Goal: Information Seeking & Learning: Learn about a topic

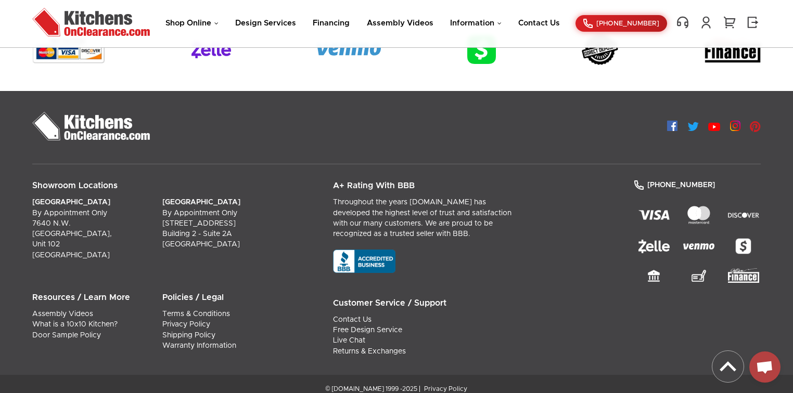
scroll to position [2891, 0]
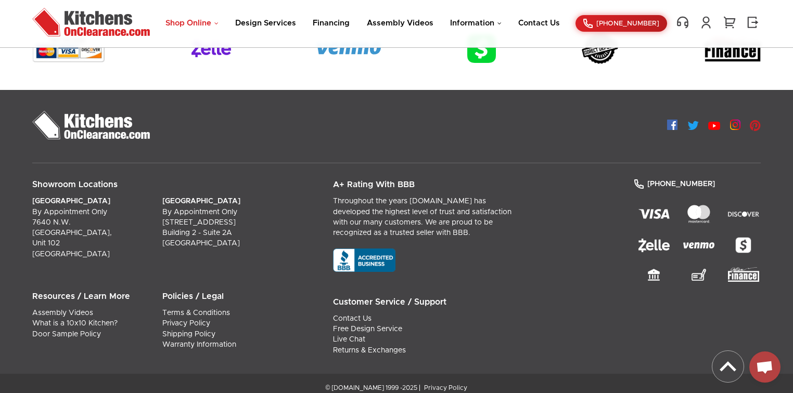
click at [173, 21] on link "Shop Online" at bounding box center [191, 23] width 53 height 8
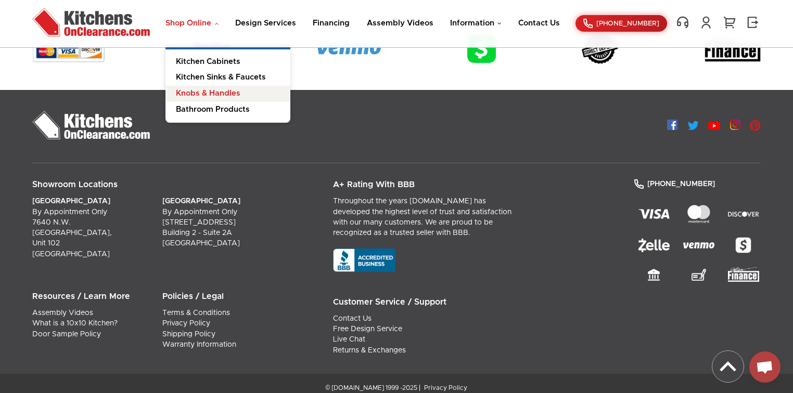
click at [194, 94] on link "Knobs & Handles" at bounding box center [227, 94] width 125 height 16
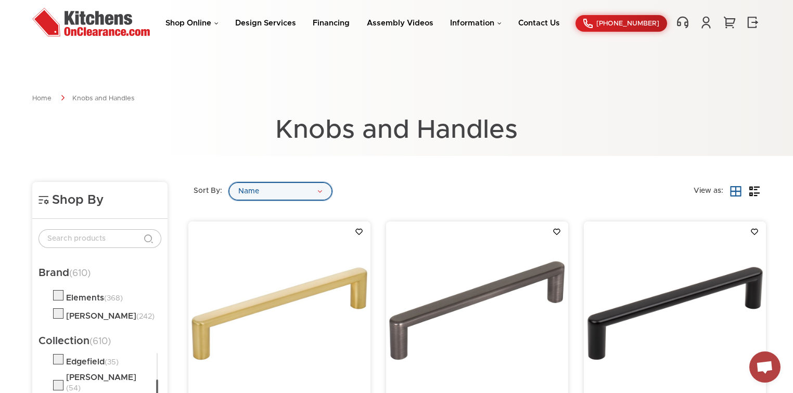
click at [277, 187] on select "Name Price" at bounding box center [280, 191] width 104 height 19
click at [228, 182] on select "Name Price" at bounding box center [280, 191] width 104 height 19
click at [210, 24] on link "Shop Online" at bounding box center [191, 23] width 53 height 8
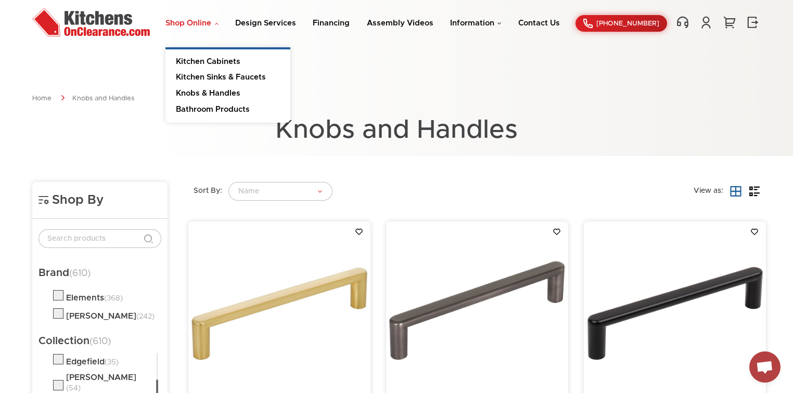
click at [120, 65] on div "Home Knobs and Handles Knobs and Handles" at bounding box center [396, 101] width 749 height 109
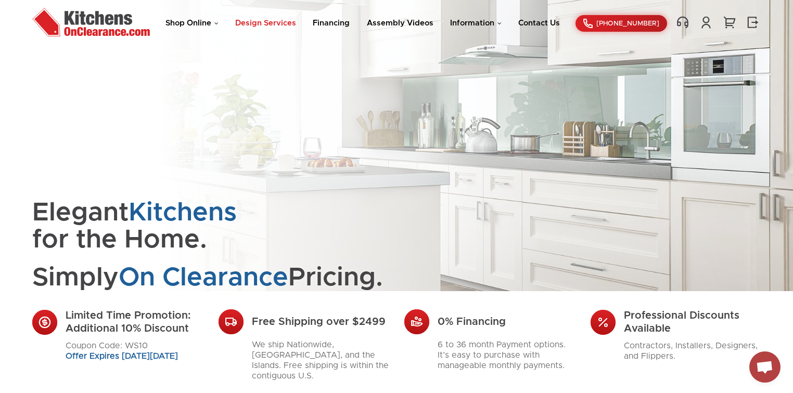
click at [285, 23] on link "Design Services" at bounding box center [265, 23] width 61 height 8
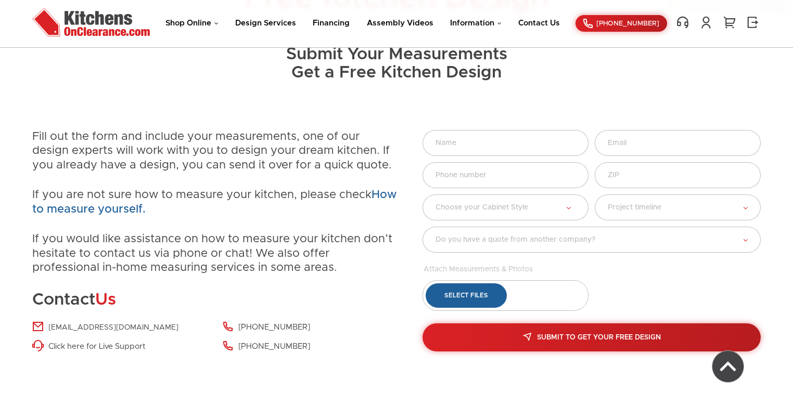
scroll to position [83, 0]
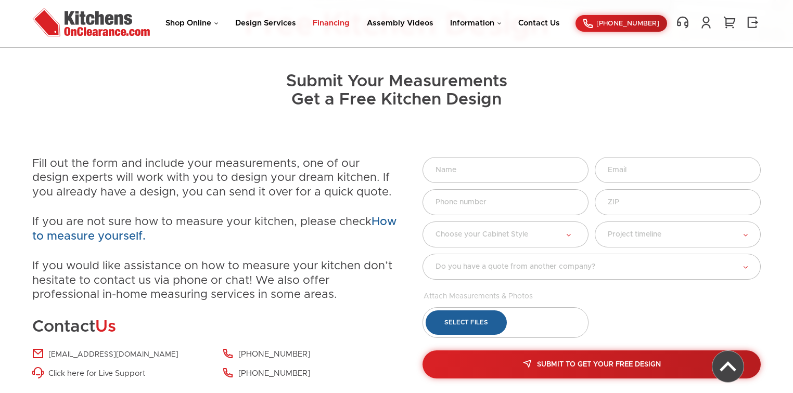
click at [334, 20] on link "Financing" at bounding box center [331, 23] width 37 height 8
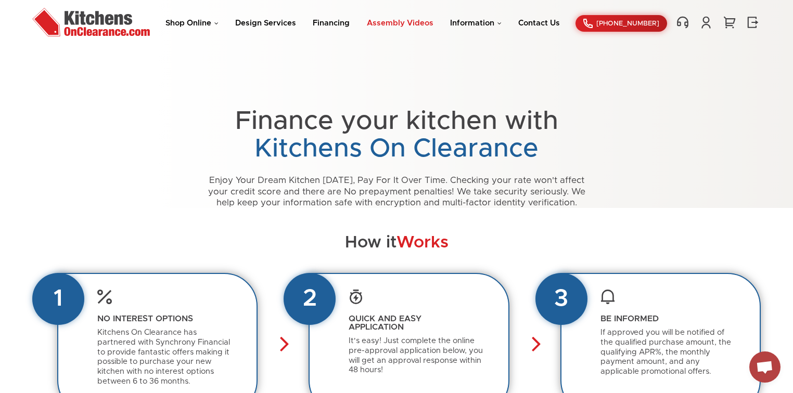
click at [420, 20] on link "Assembly Videos" at bounding box center [400, 23] width 67 height 8
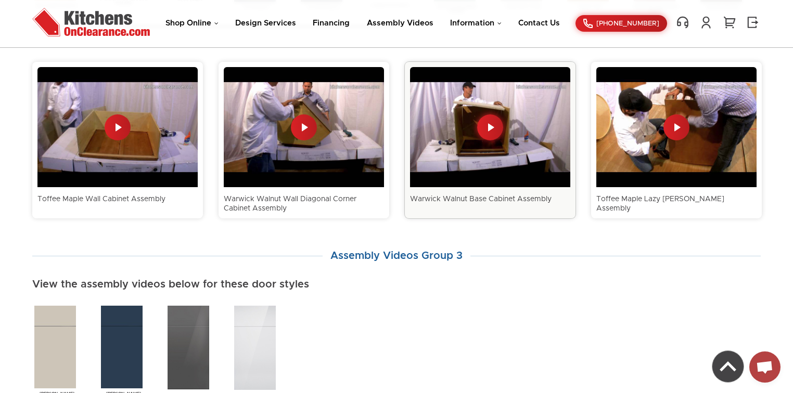
scroll to position [1124, 0]
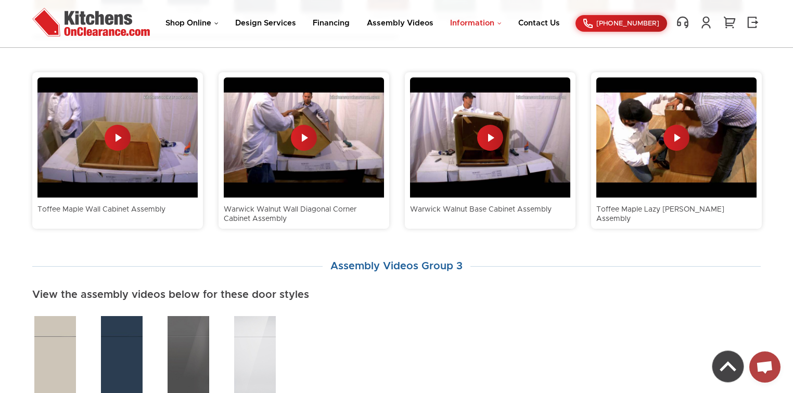
click at [481, 25] on link "Information" at bounding box center [476, 23] width 52 height 8
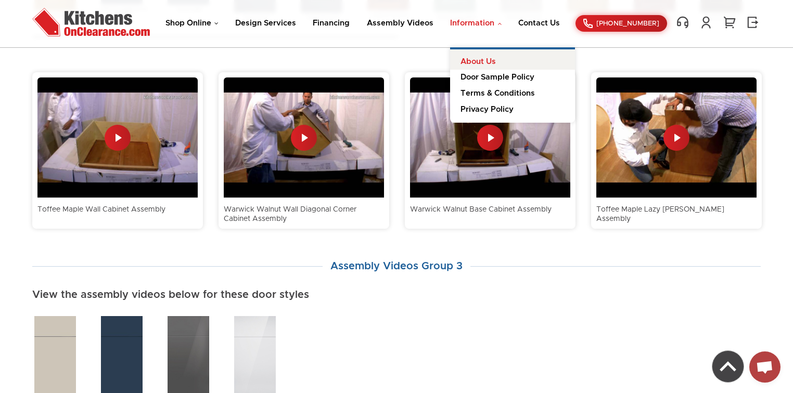
click at [493, 62] on link "About Us" at bounding box center [512, 59] width 125 height 21
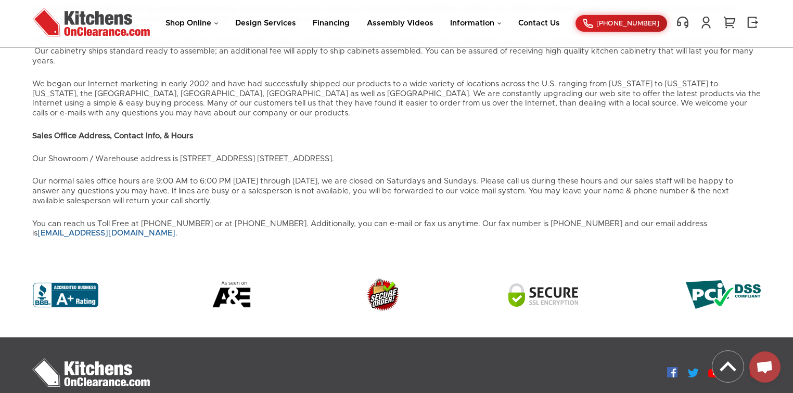
scroll to position [208, 0]
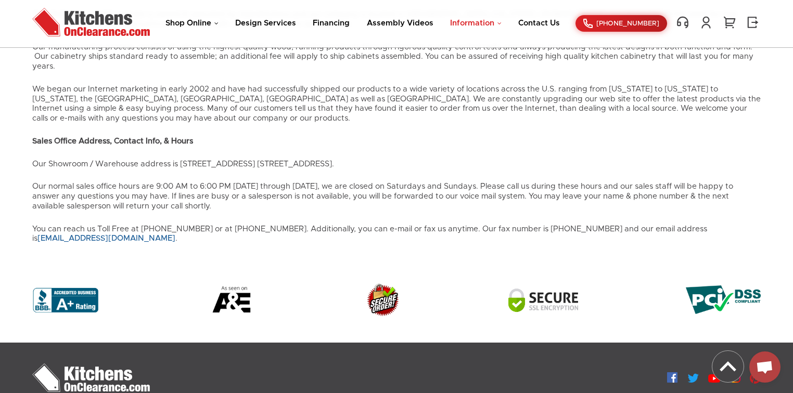
click at [502, 25] on link "Information" at bounding box center [476, 23] width 52 height 8
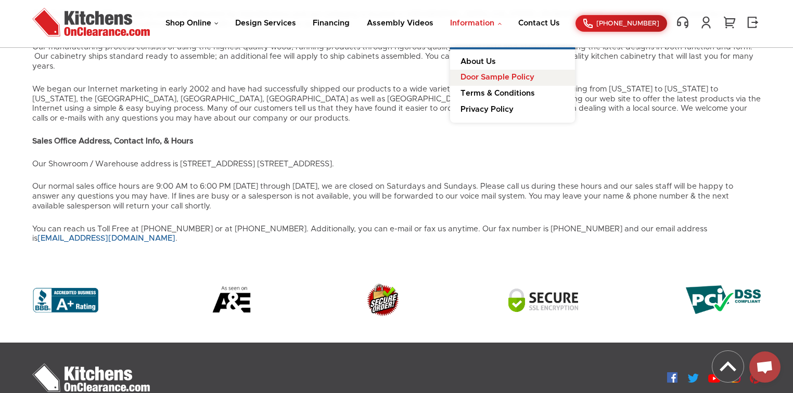
click at [508, 74] on link "Door Sample Policy" at bounding box center [512, 78] width 125 height 16
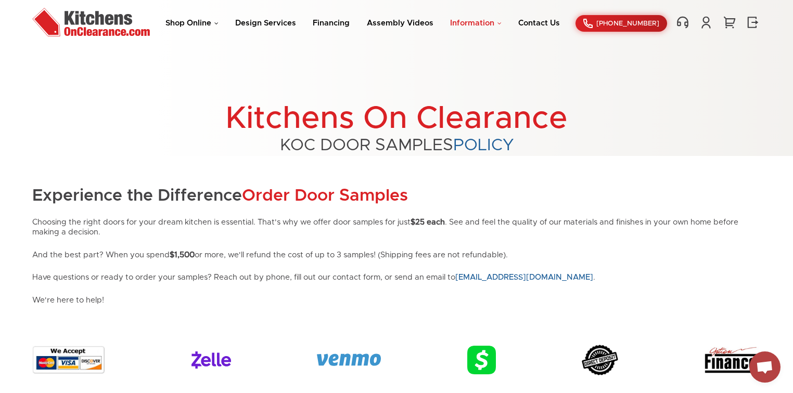
click at [502, 23] on link "Information" at bounding box center [476, 23] width 52 height 8
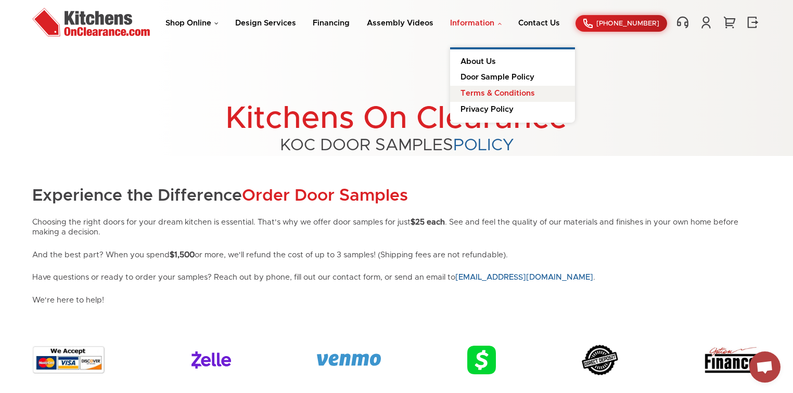
click at [504, 93] on link "Terms & Conditions" at bounding box center [512, 94] width 125 height 16
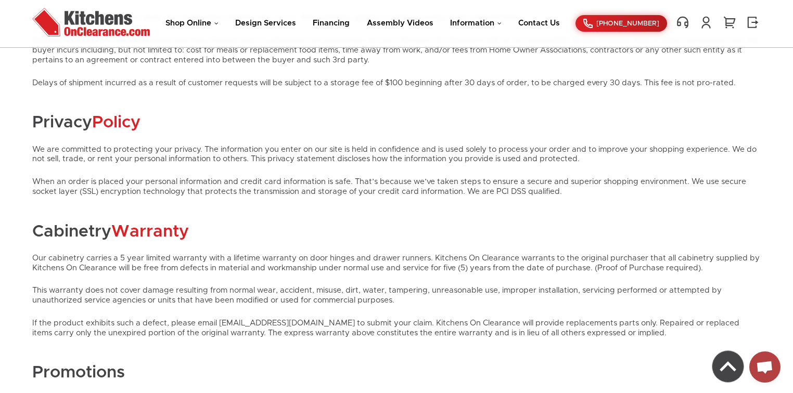
scroll to position [916, 0]
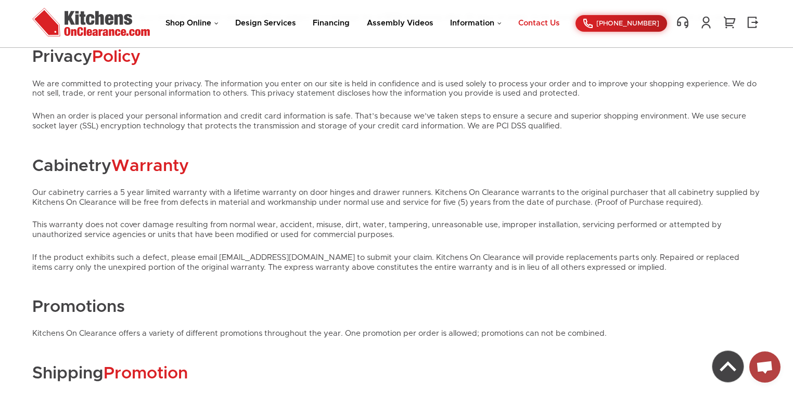
click at [550, 25] on link "Contact Us" at bounding box center [539, 23] width 42 height 8
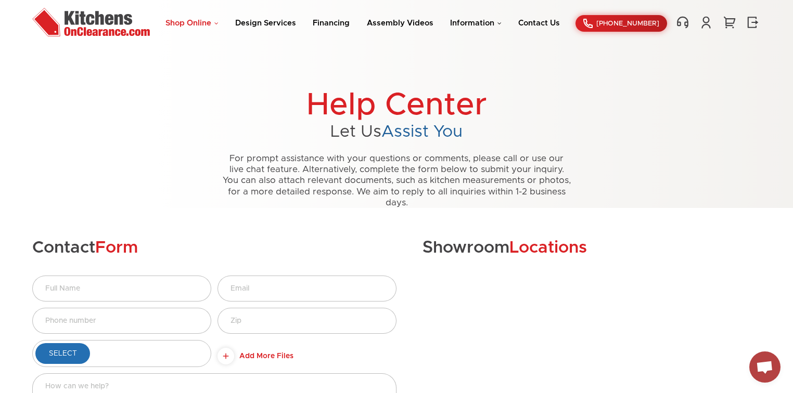
click at [193, 23] on link "Shop Online" at bounding box center [191, 23] width 53 height 8
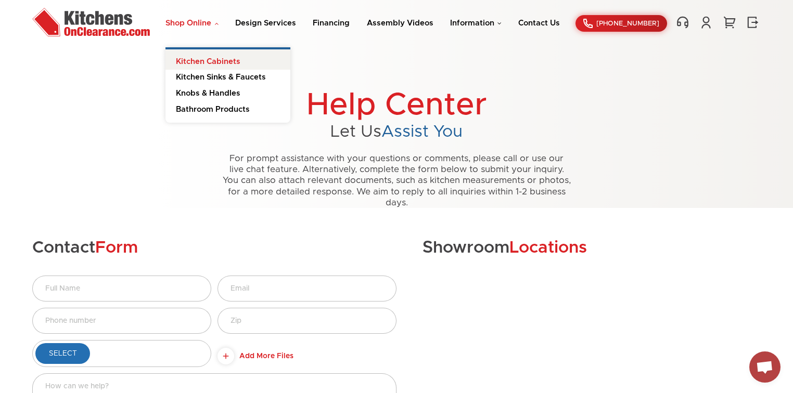
click at [210, 62] on link "Kitchen Cabinets" at bounding box center [227, 59] width 125 height 21
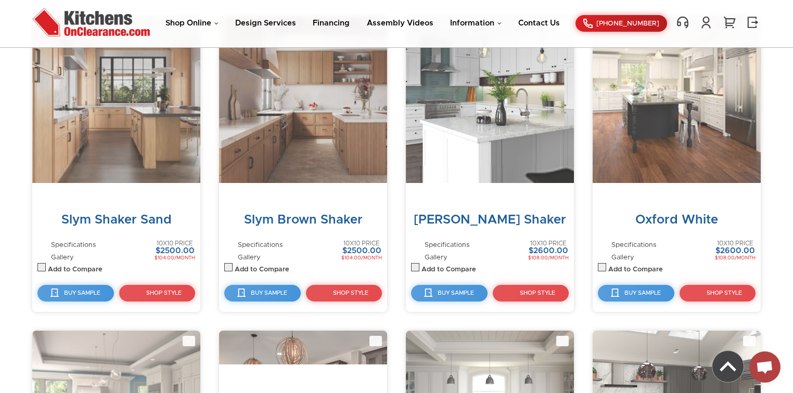
scroll to position [759, 0]
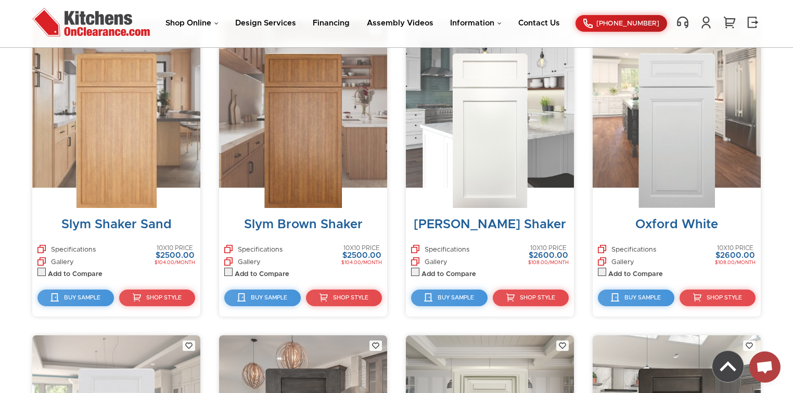
click at [148, 164] on img at bounding box center [116, 131] width 81 height 155
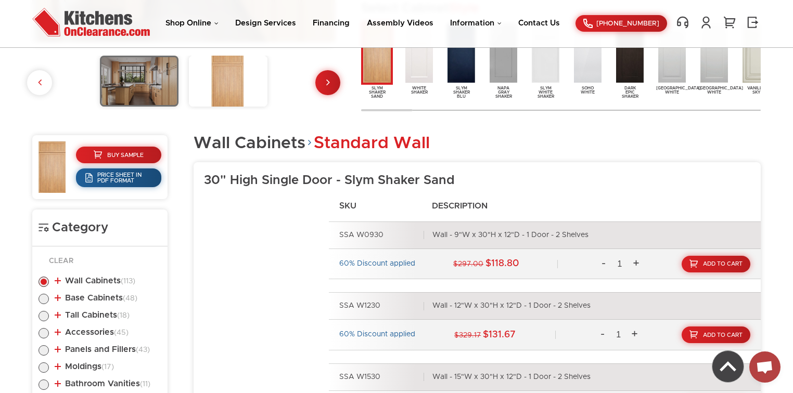
scroll to position [333, 0]
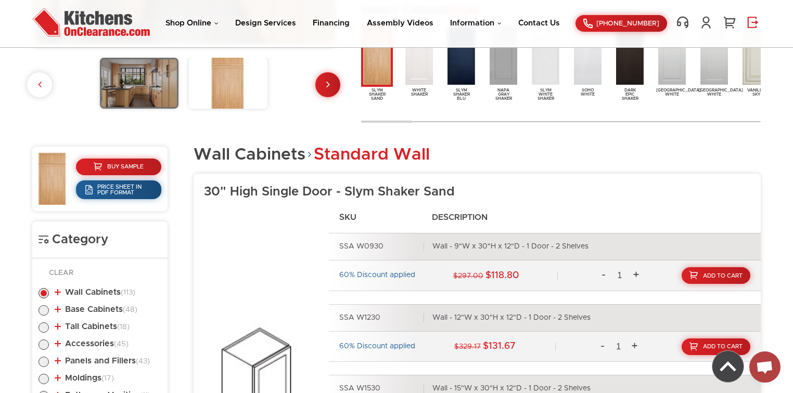
click at [750, 22] on link at bounding box center [753, 23] width 16 height 14
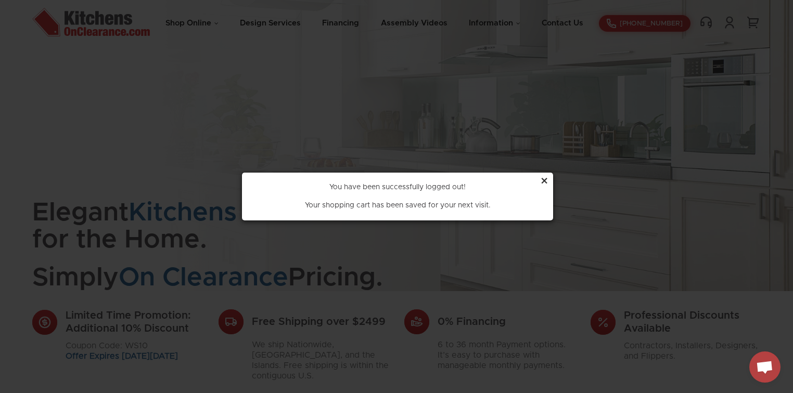
click at [546, 182] on div "×" at bounding box center [544, 182] width 8 height 20
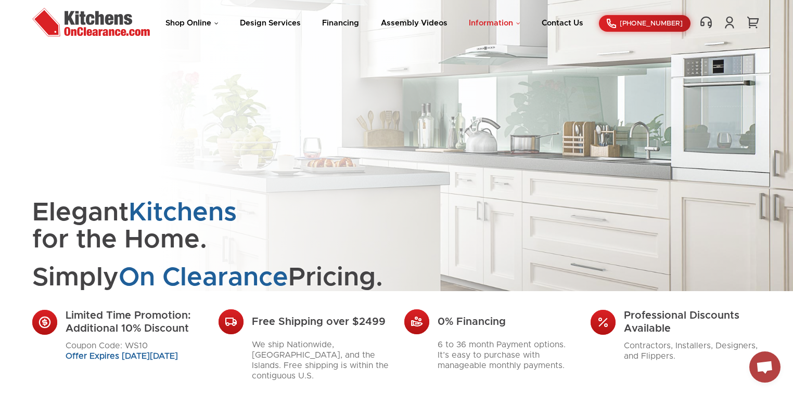
click at [497, 24] on link "Information" at bounding box center [495, 23] width 52 height 8
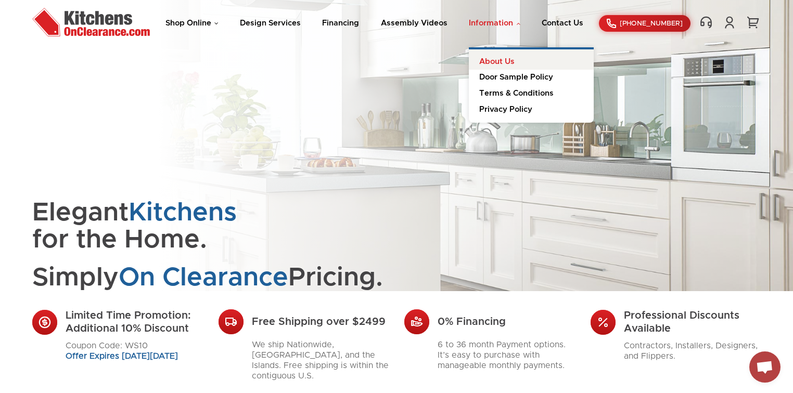
click at [510, 59] on link "About Us" at bounding box center [531, 59] width 125 height 21
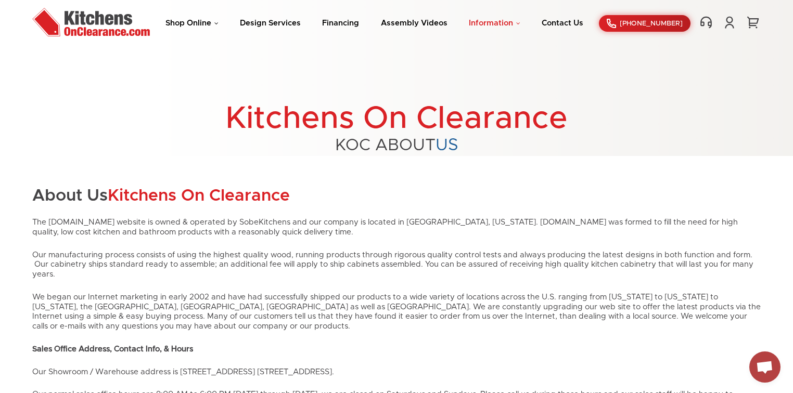
click at [520, 22] on link "Information" at bounding box center [495, 23] width 52 height 8
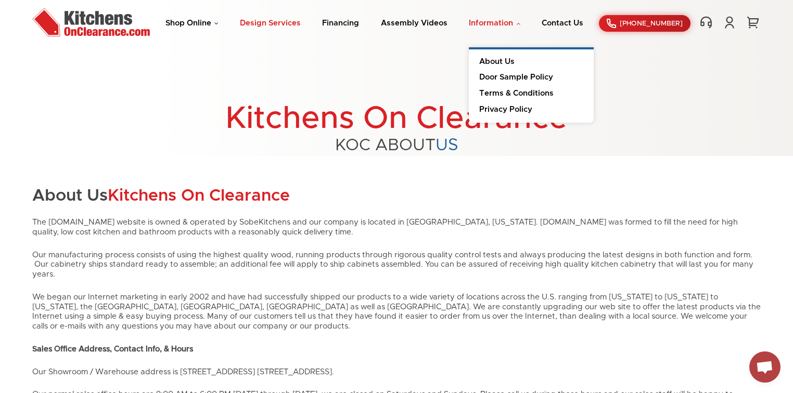
click at [297, 21] on link "Design Services" at bounding box center [270, 23] width 61 height 8
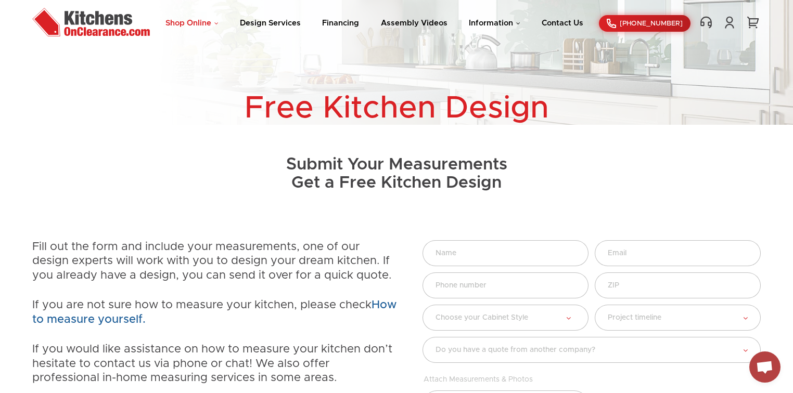
click at [195, 23] on link "Shop Online" at bounding box center [191, 23] width 53 height 8
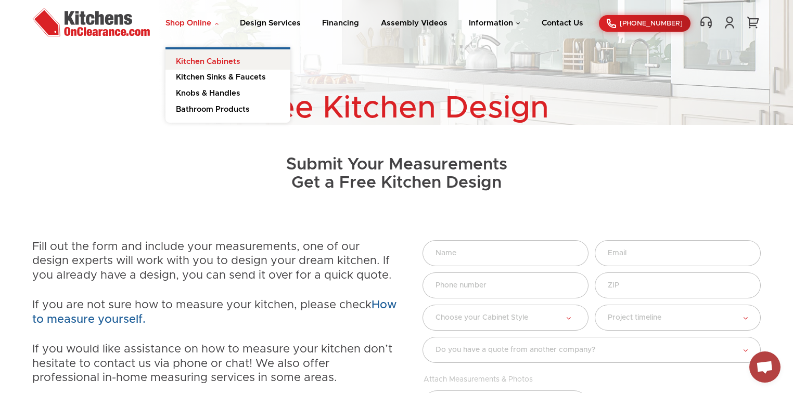
click at [200, 62] on link "Kitchen Cabinets" at bounding box center [227, 59] width 125 height 21
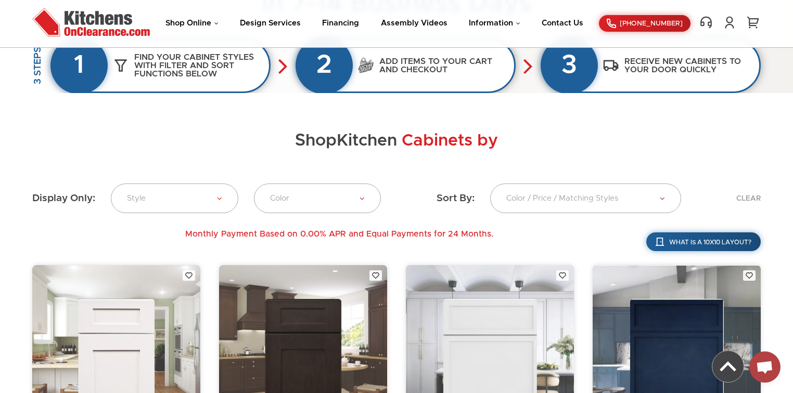
scroll to position [208, 0]
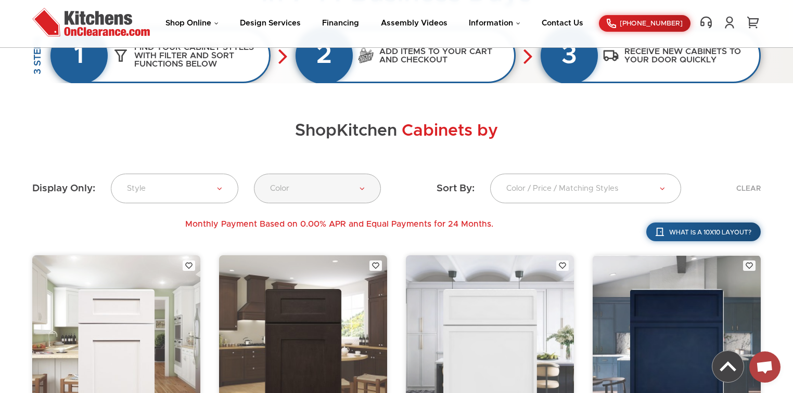
click at [364, 193] on link "Color" at bounding box center [317, 189] width 127 height 30
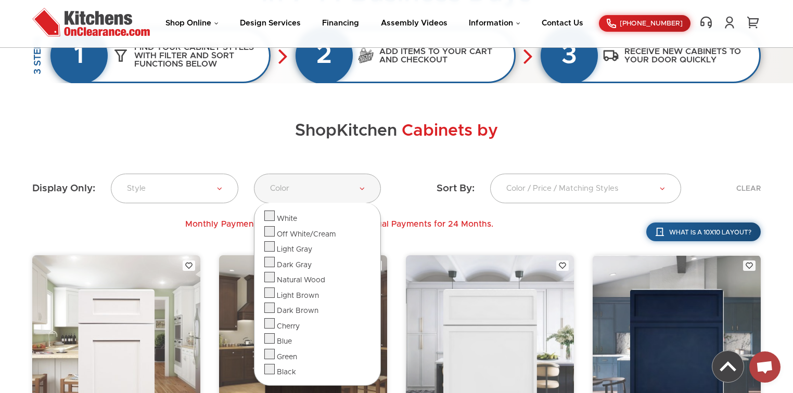
click at [364, 193] on link "Color" at bounding box center [317, 189] width 127 height 30
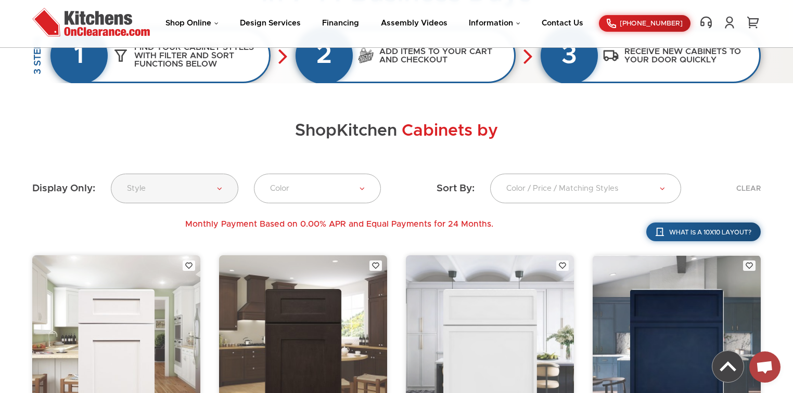
click at [225, 189] on link "Style" at bounding box center [174, 189] width 127 height 30
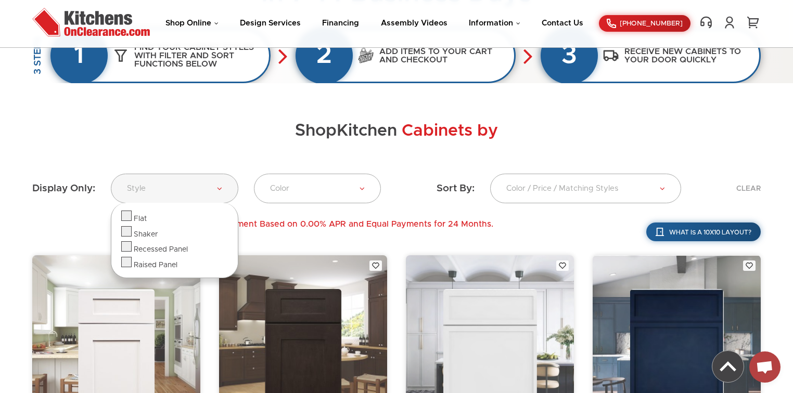
click at [225, 189] on link "Style" at bounding box center [174, 189] width 127 height 30
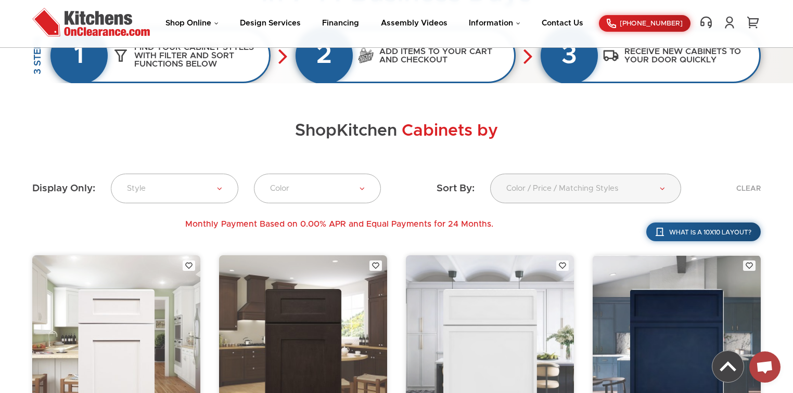
click at [663, 193] on link "Color / Price / Matching Styles" at bounding box center [585, 189] width 191 height 30
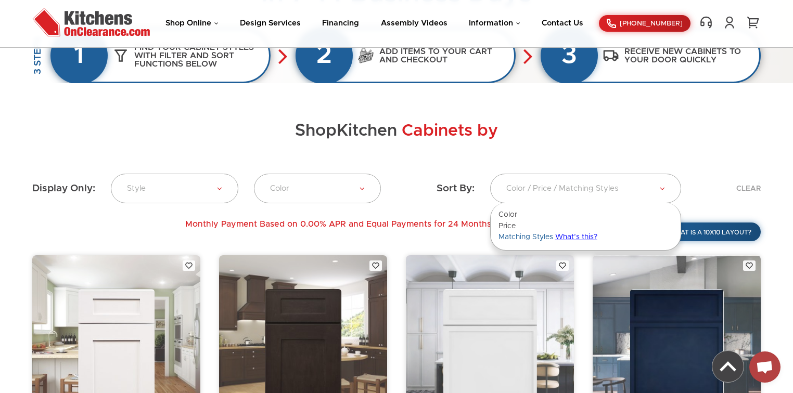
click at [527, 236] on link "Matching Styles" at bounding box center [525, 237] width 55 height 7
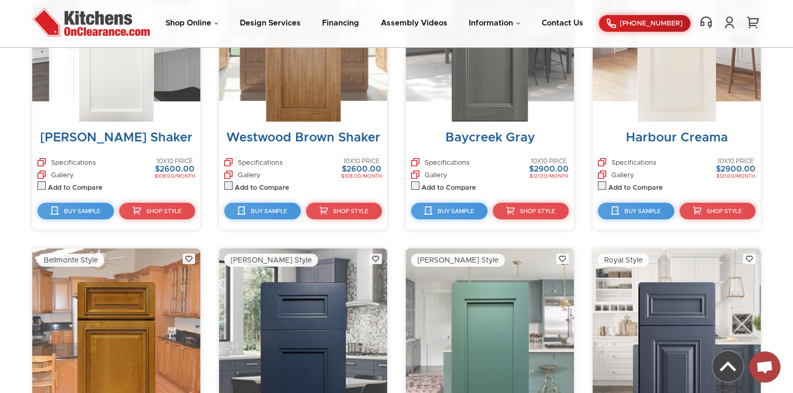
scroll to position [624, 0]
